Goal: Transaction & Acquisition: Purchase product/service

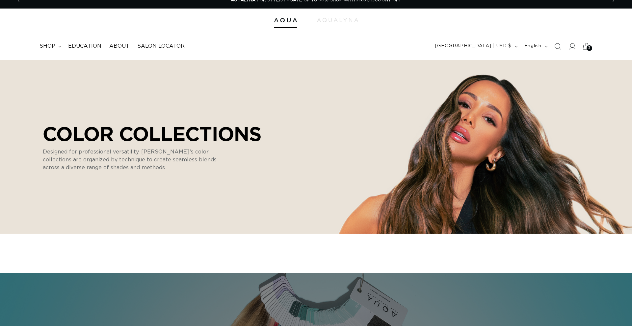
click at [584, 47] on icon at bounding box center [585, 45] width 15 height 15
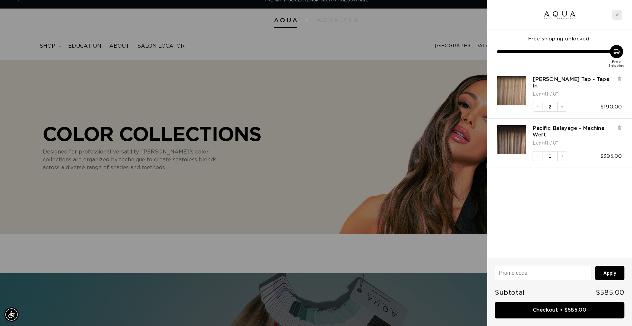
click at [620, 14] on div "Close cart" at bounding box center [617, 15] width 10 height 10
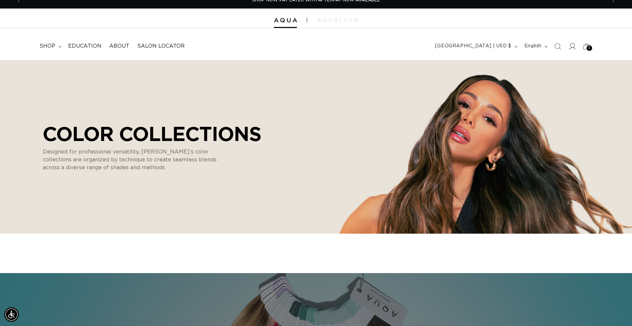
click at [570, 48] on icon at bounding box center [571, 46] width 7 height 7
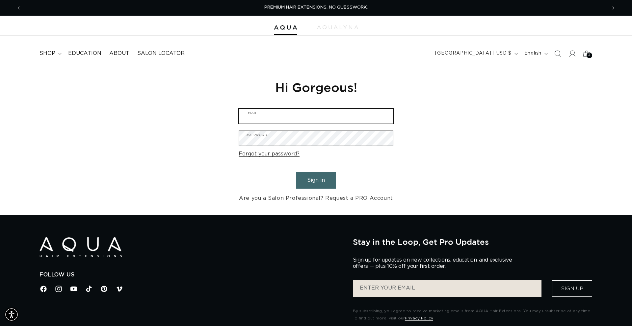
click at [284, 114] on input "Email" at bounding box center [316, 116] width 154 height 15
type input "[EMAIL_ADDRESS][DOMAIN_NAME]"
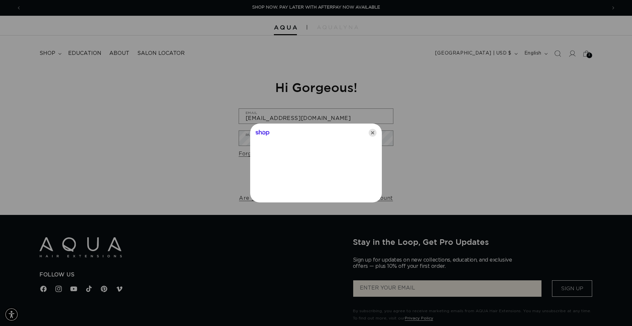
click at [372, 134] on icon "Close" at bounding box center [373, 133] width 8 height 8
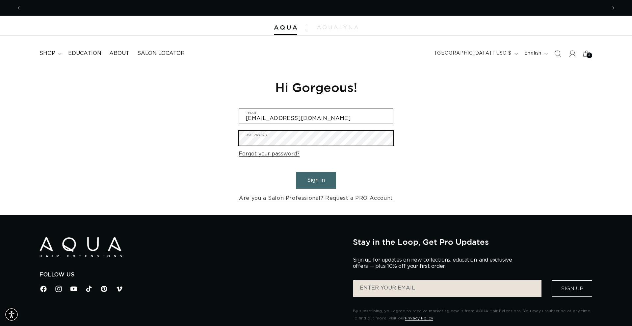
scroll to position [0, 0]
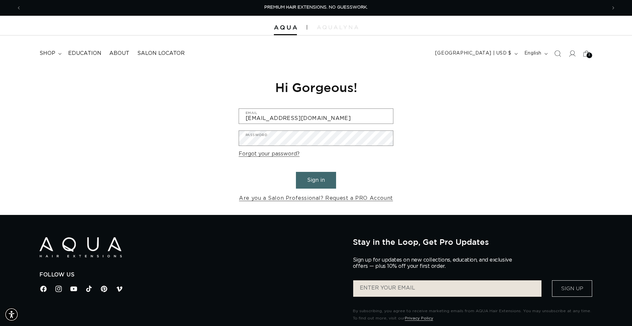
click at [315, 181] on button "Sign in" at bounding box center [316, 180] width 40 height 17
click at [290, 116] on input "Email" at bounding box center [316, 116] width 154 height 15
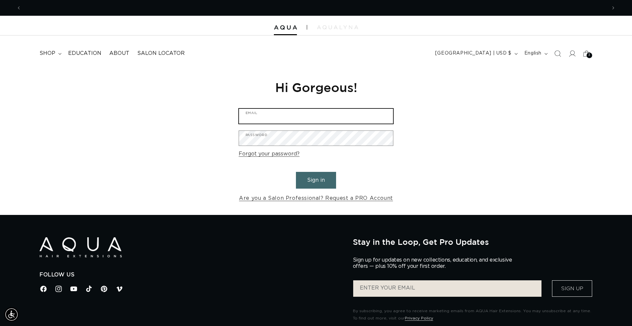
scroll to position [0, 585]
click at [311, 112] on input "Ga" at bounding box center [316, 116] width 154 height 15
type input "[EMAIL_ADDRESS][DOMAIN_NAME]"
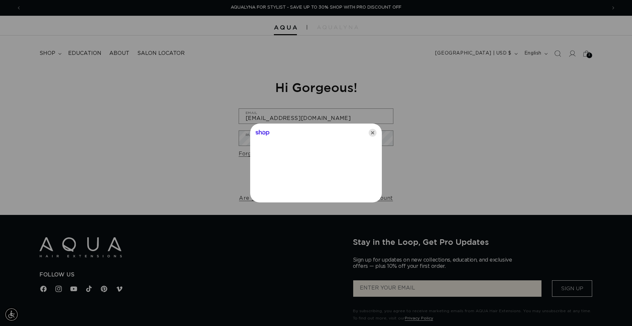
click at [375, 135] on icon "Close" at bounding box center [373, 133] width 8 height 8
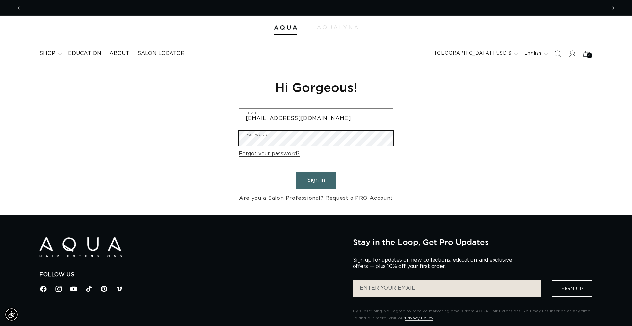
scroll to position [0, 585]
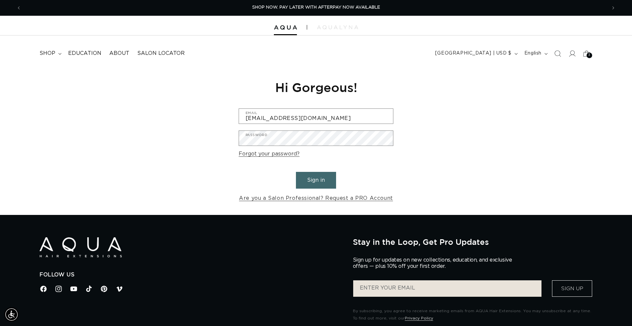
click at [321, 181] on button "Sign in" at bounding box center [316, 180] width 40 height 17
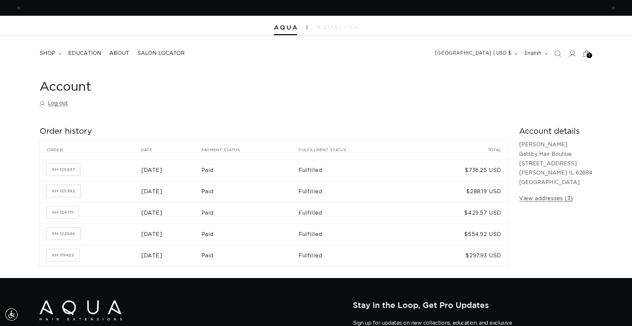
scroll to position [0, 585]
click at [585, 55] on icon at bounding box center [586, 53] width 14 height 14
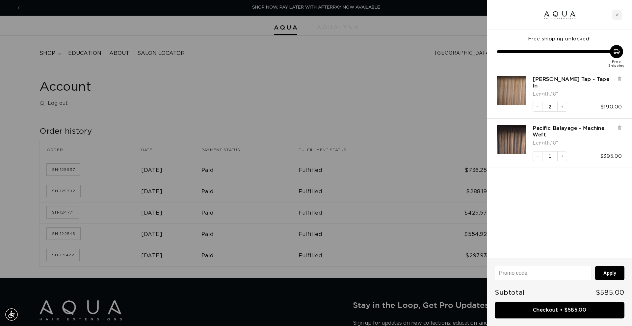
click at [552, 310] on link "Checkout • $585.00" at bounding box center [560, 310] width 130 height 17
